Goal: Check status: Check status

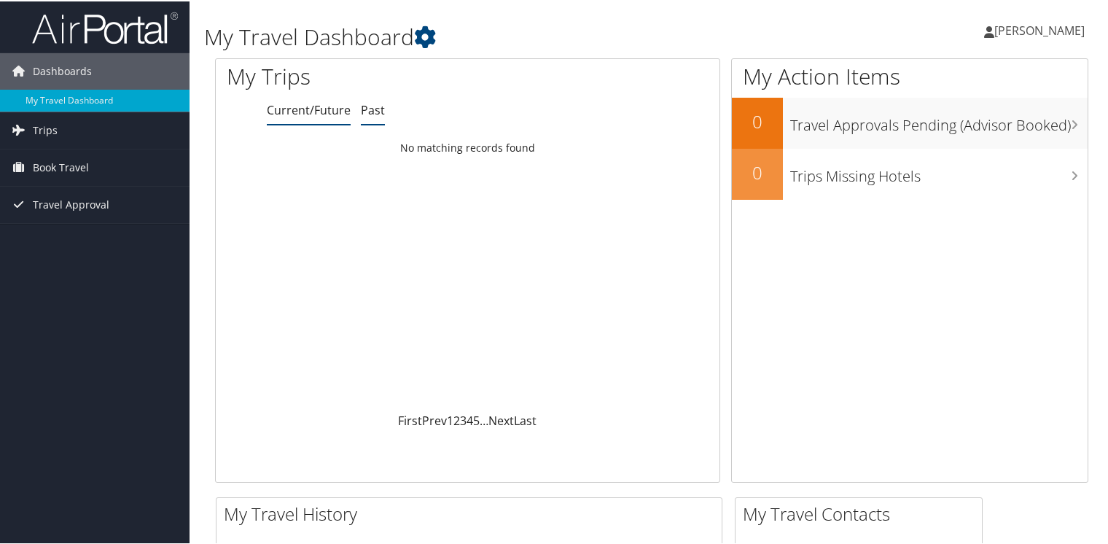
click at [372, 107] on link "Past" at bounding box center [373, 109] width 24 height 16
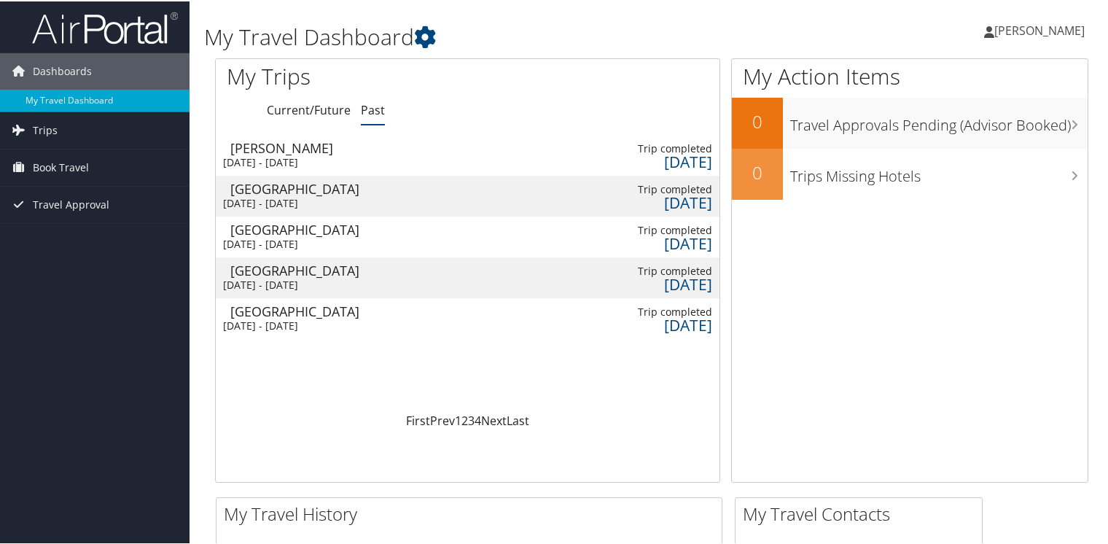
click at [334, 187] on div "[GEOGRAPHIC_DATA]" at bounding box center [304, 187] width 149 height 13
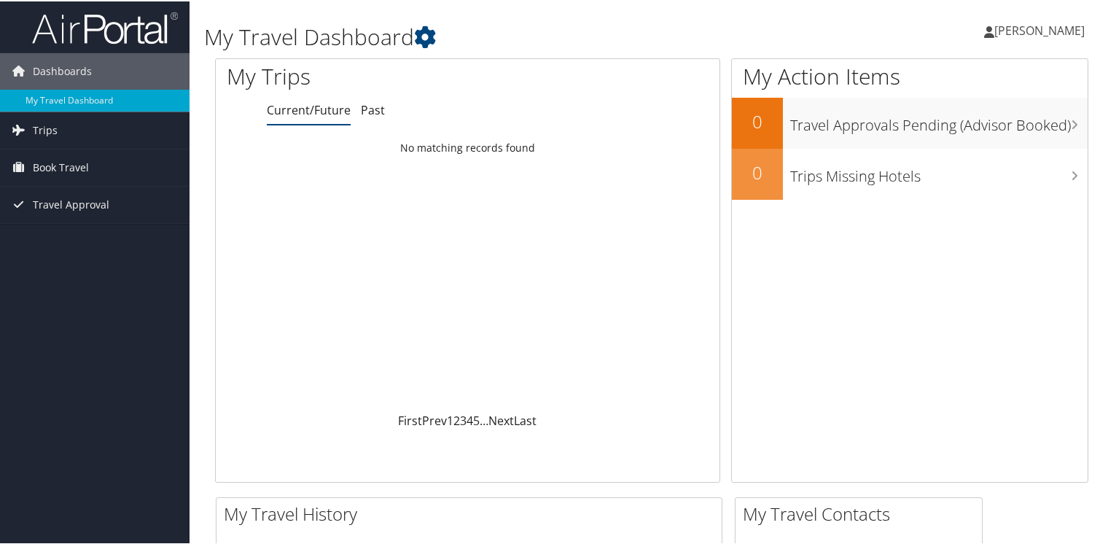
click at [383, 107] on ul "Current/Future Past" at bounding box center [493, 109] width 453 height 26
click at [373, 109] on link "Past" at bounding box center [373, 109] width 24 height 16
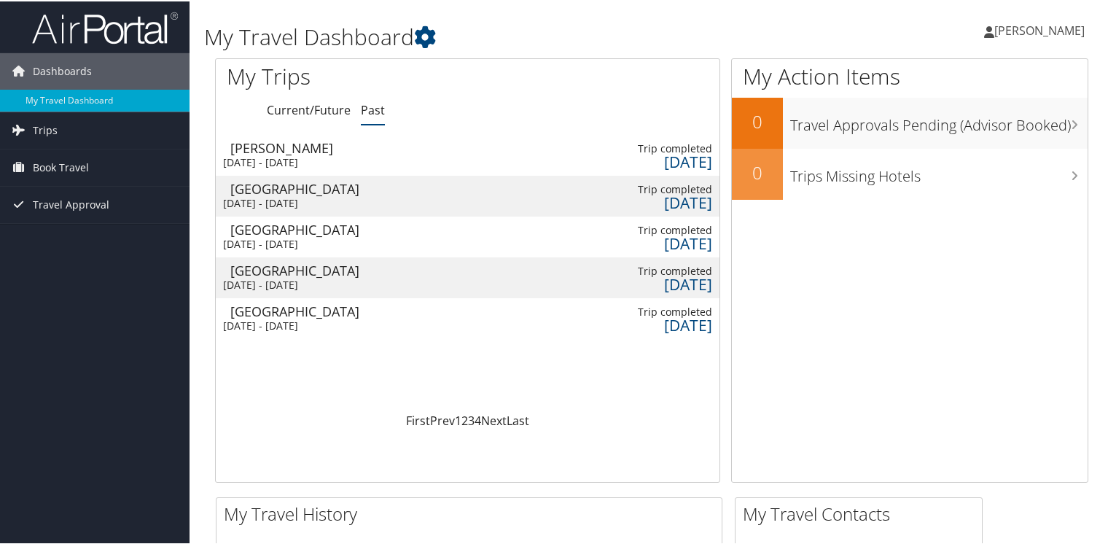
click at [327, 308] on div "Las Vegas" at bounding box center [304, 309] width 149 height 13
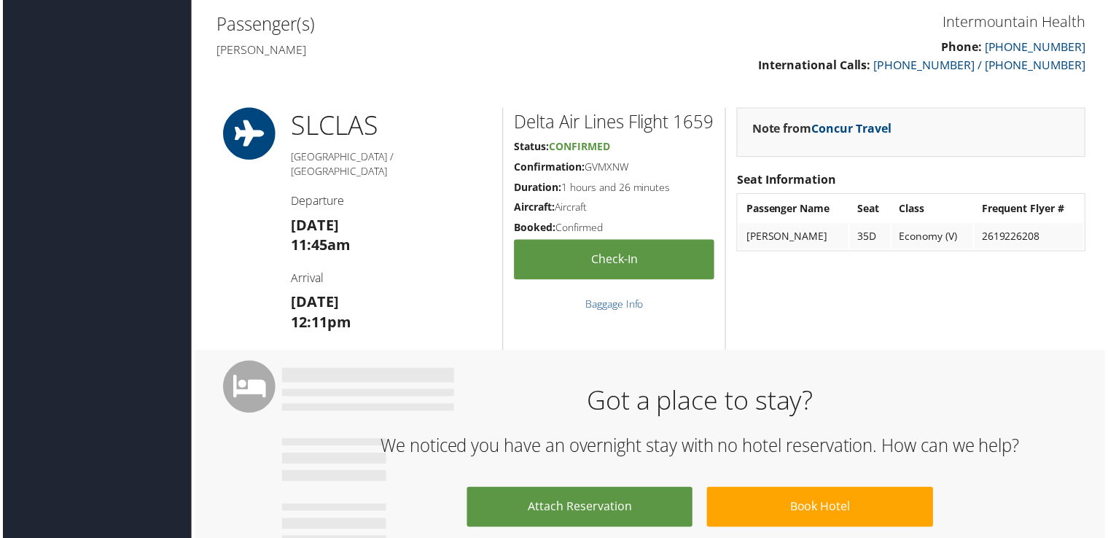
scroll to position [393, 0]
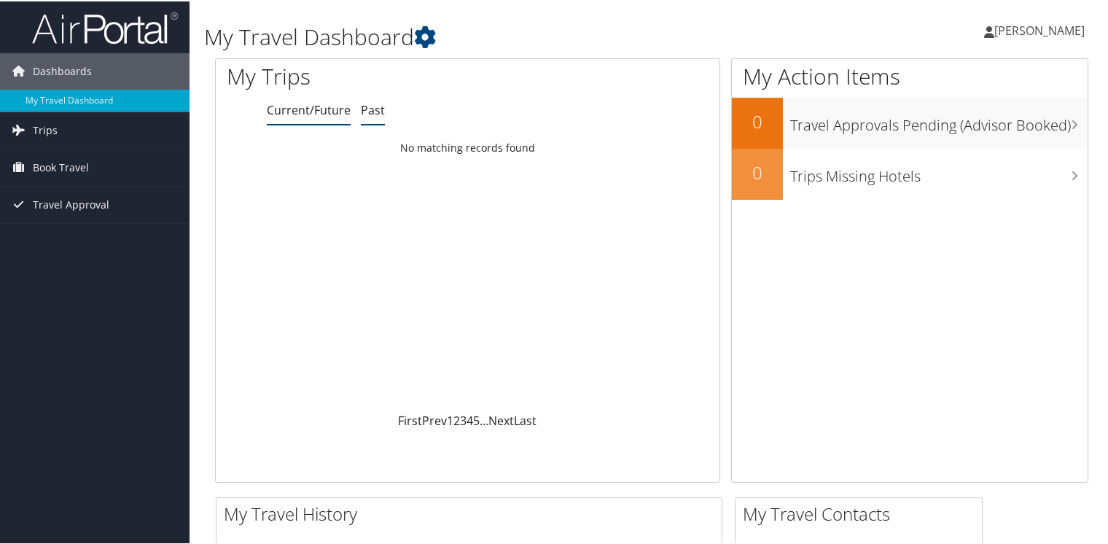
click at [367, 103] on link "Past" at bounding box center [373, 109] width 24 height 16
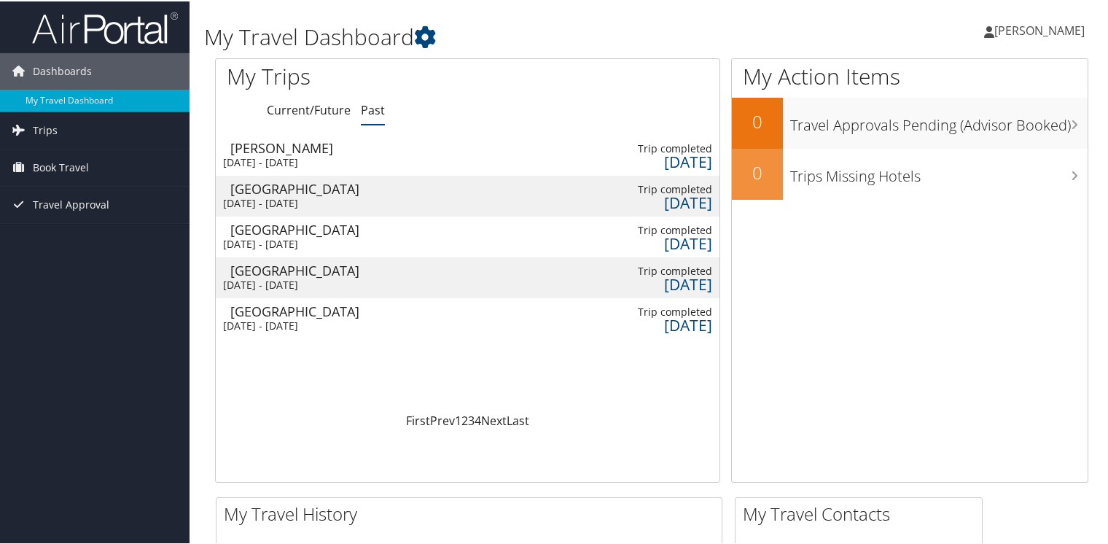
click at [353, 277] on div "[DATE] - [DATE]" at bounding box center [297, 283] width 149 height 13
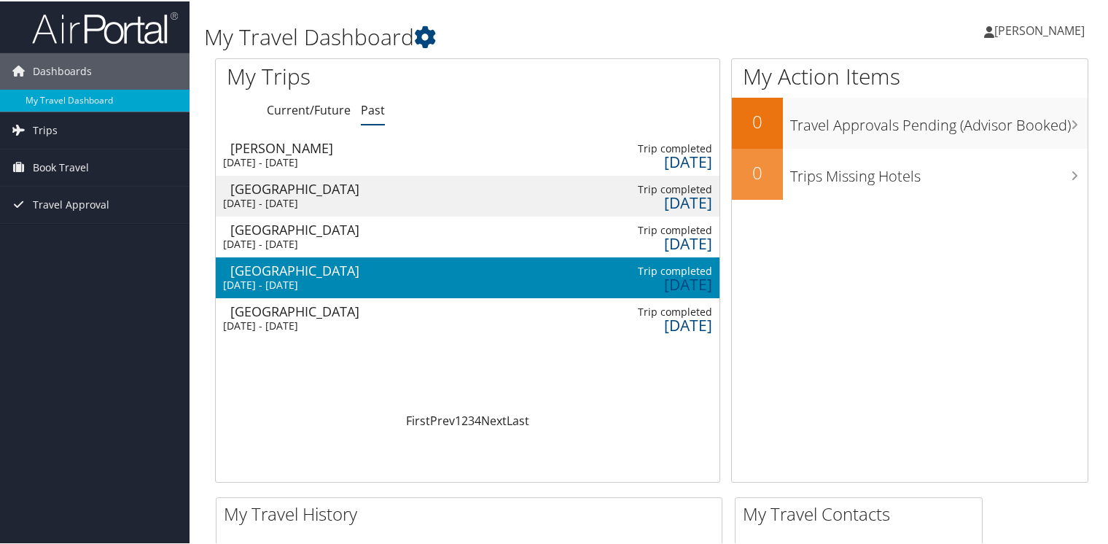
click at [353, 277] on div "[DATE] - [DATE]" at bounding box center [297, 283] width 149 height 13
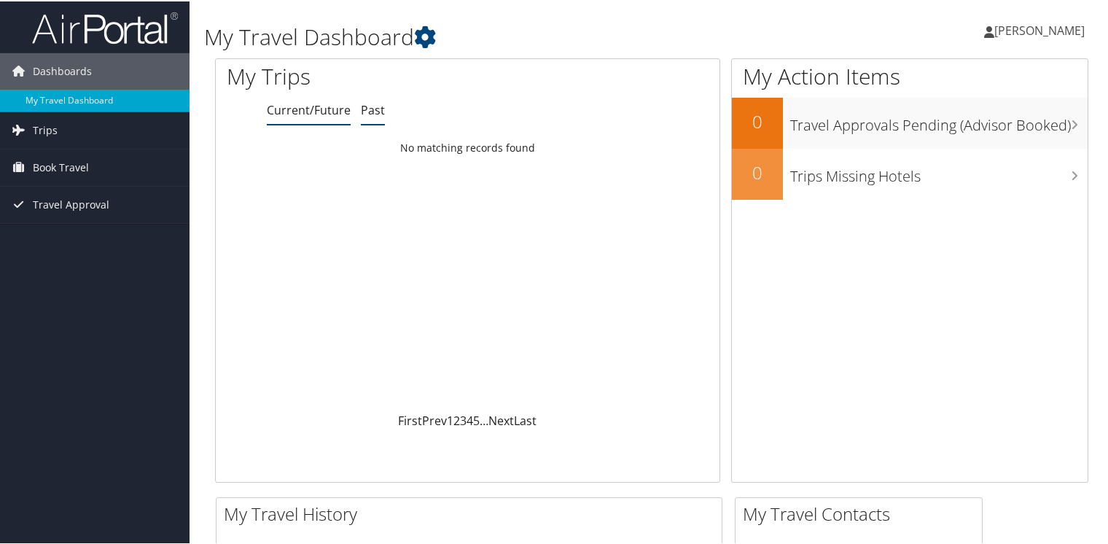
click at [368, 107] on link "Past" at bounding box center [373, 109] width 24 height 16
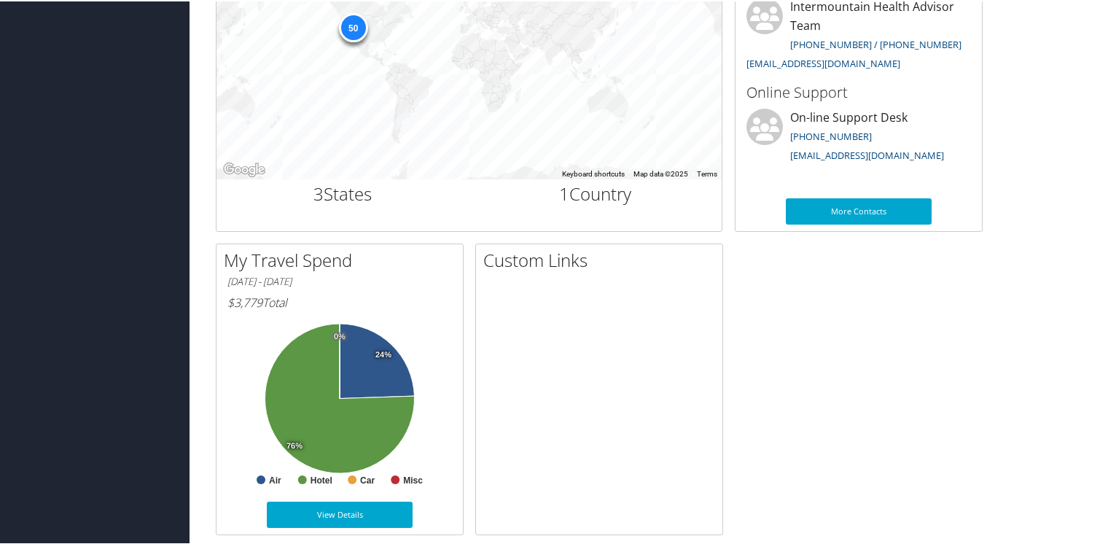
scroll to position [558, 0]
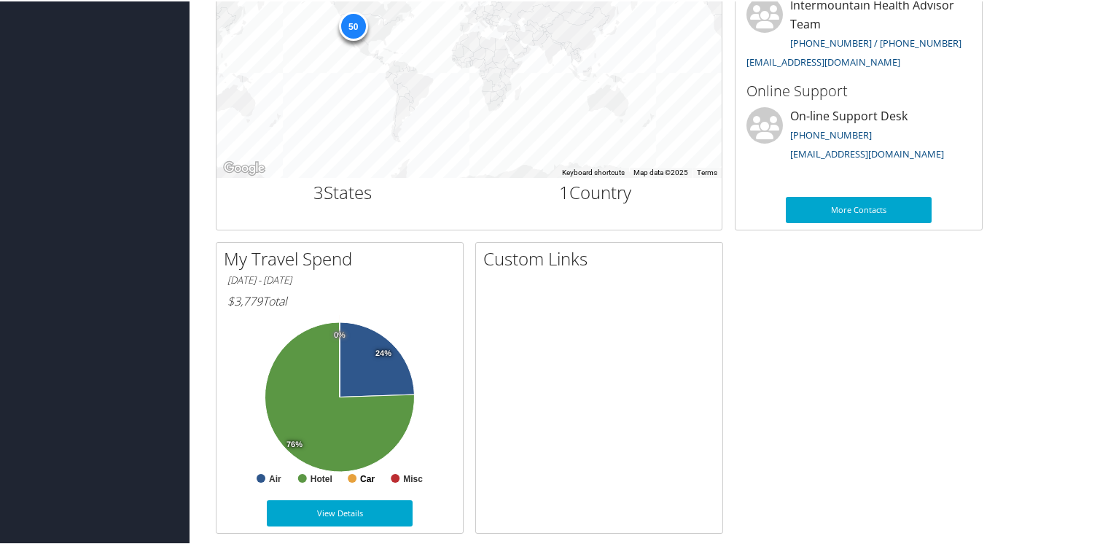
click at [364, 479] on text "Car" at bounding box center [367, 477] width 15 height 10
click at [350, 509] on link "View Details" at bounding box center [340, 512] width 146 height 26
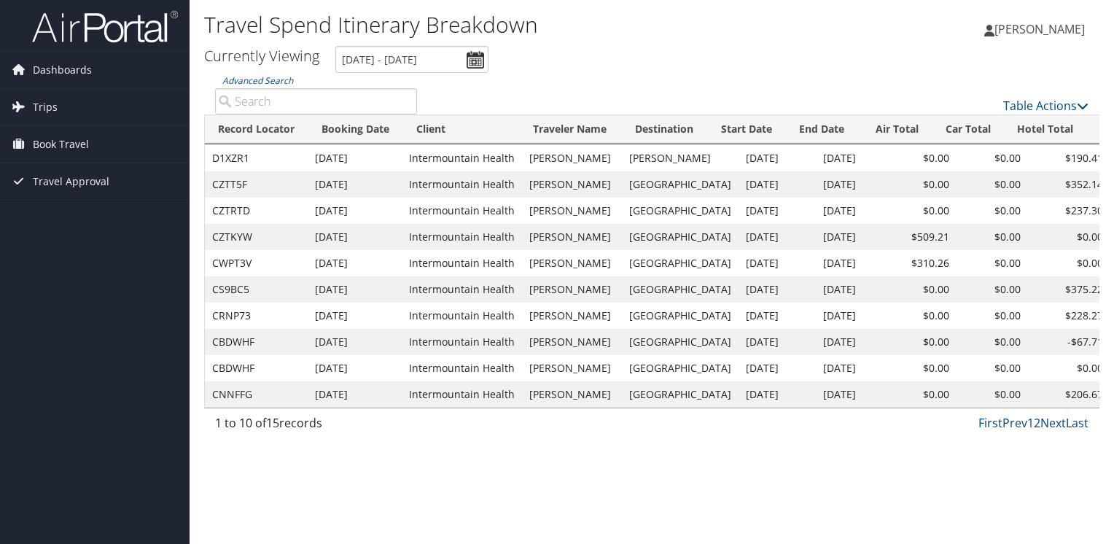
click at [254, 264] on td "CWPT3V" at bounding box center [256, 263] width 103 height 26
click at [302, 261] on td "CWPT3V" at bounding box center [256, 263] width 103 height 26
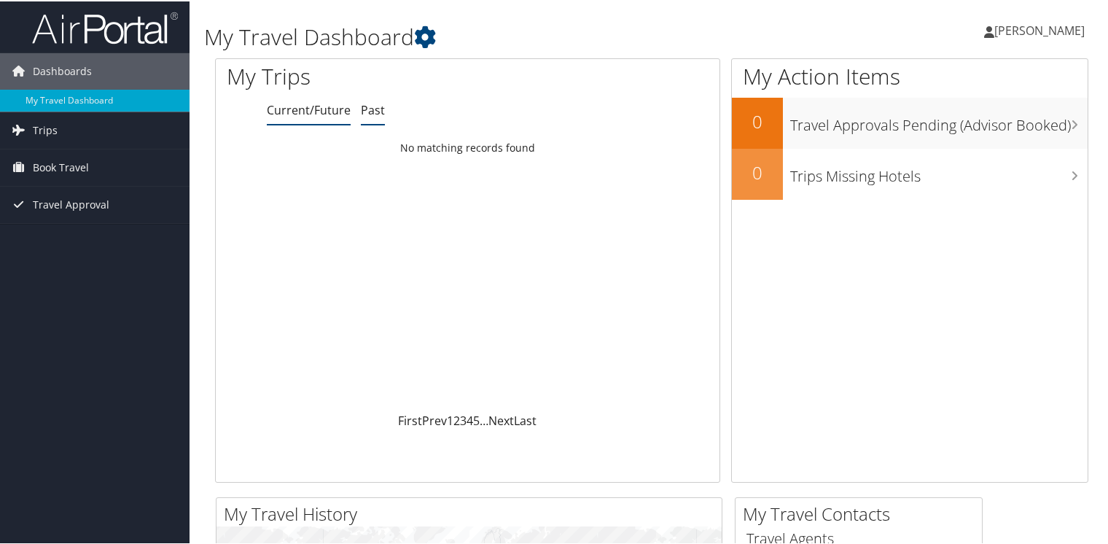
click at [374, 112] on link "Past" at bounding box center [373, 109] width 24 height 16
